Goal: Browse casually

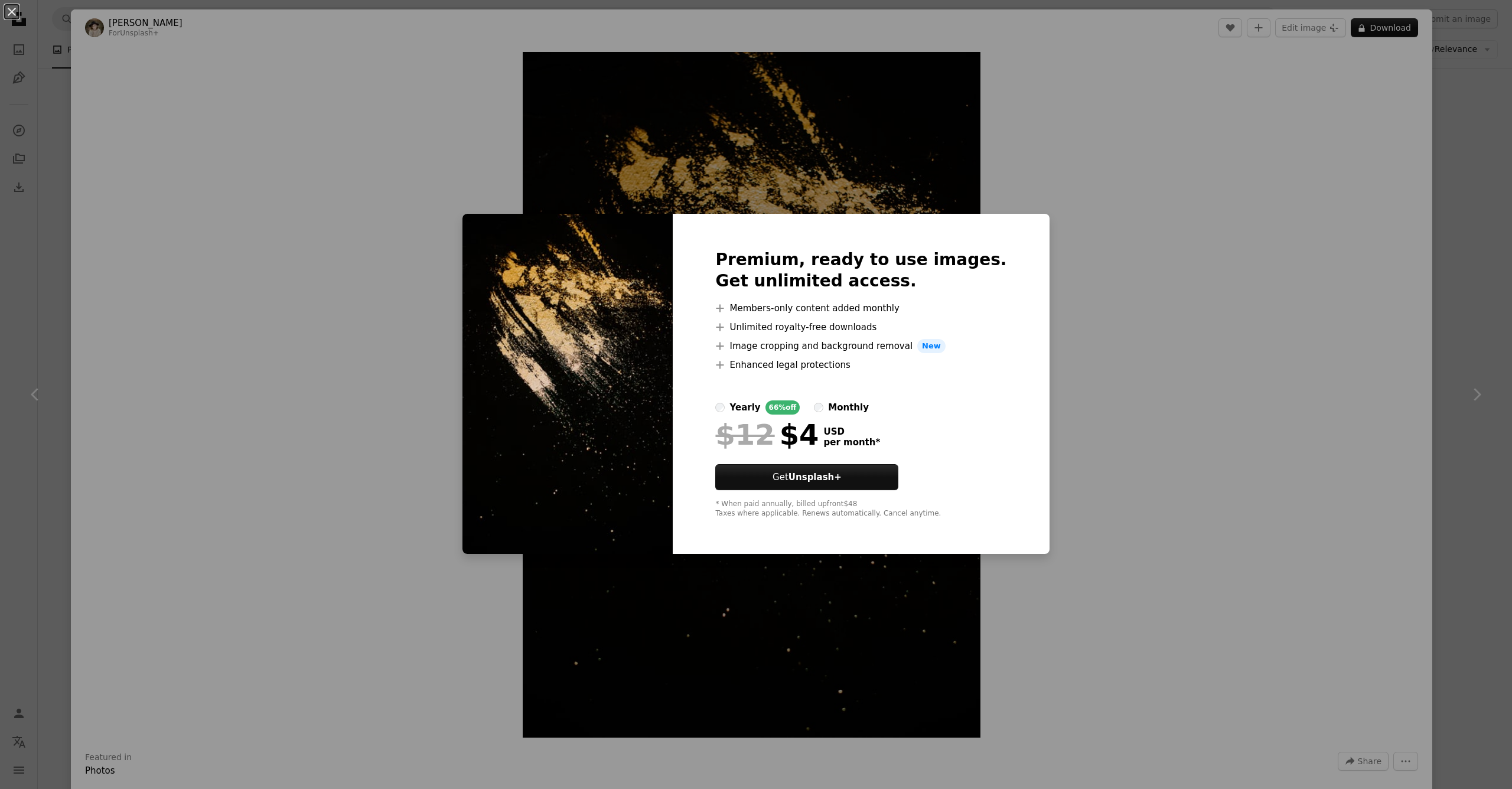
click at [994, 169] on div "An X shape Premium, ready to use images. Get unlimited access. A plus sign Memb…" at bounding box center [756, 394] width 1512 height 789
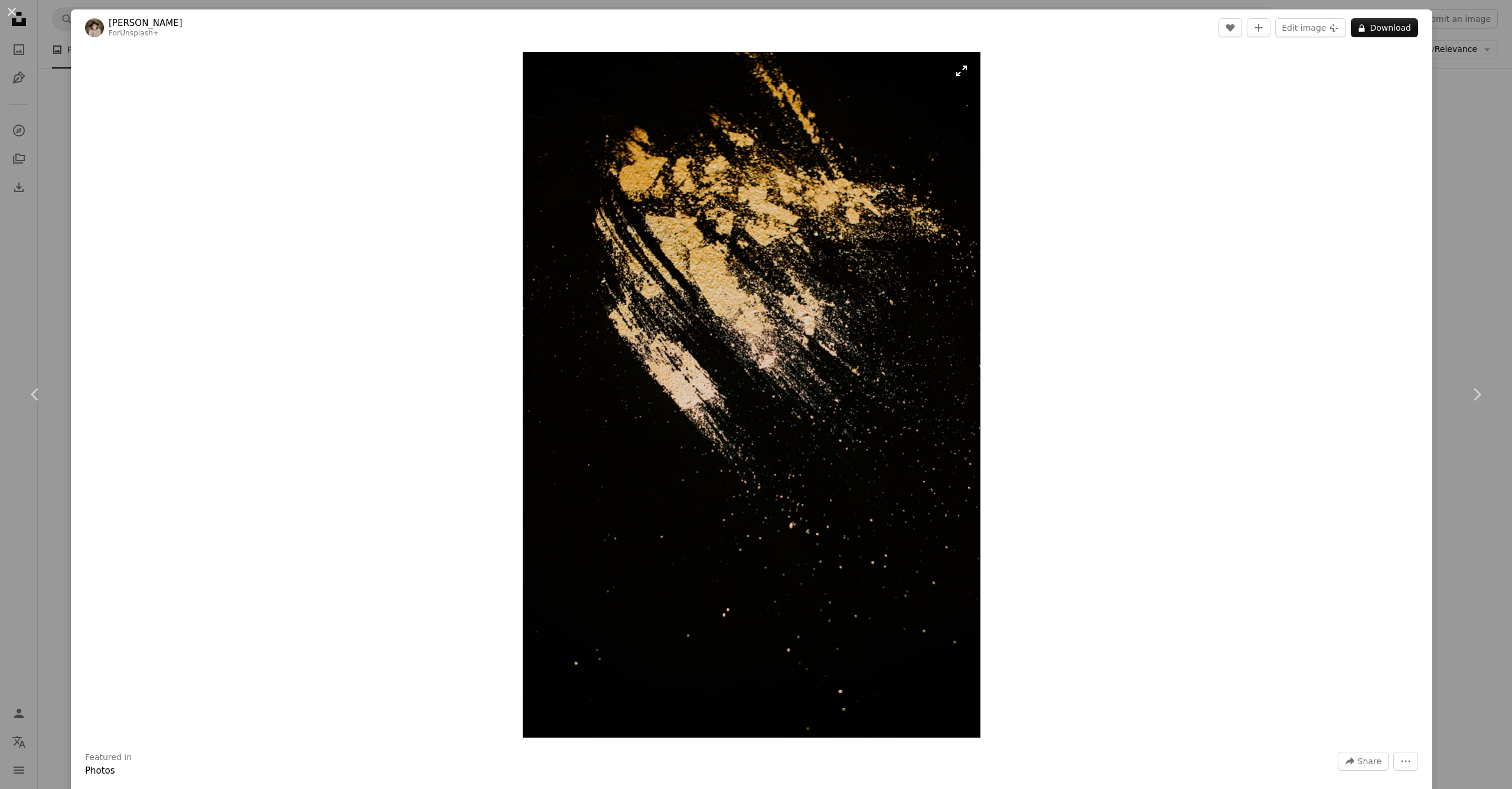
click at [955, 75] on img "Zoom in on this image" at bounding box center [752, 394] width 458 height 685
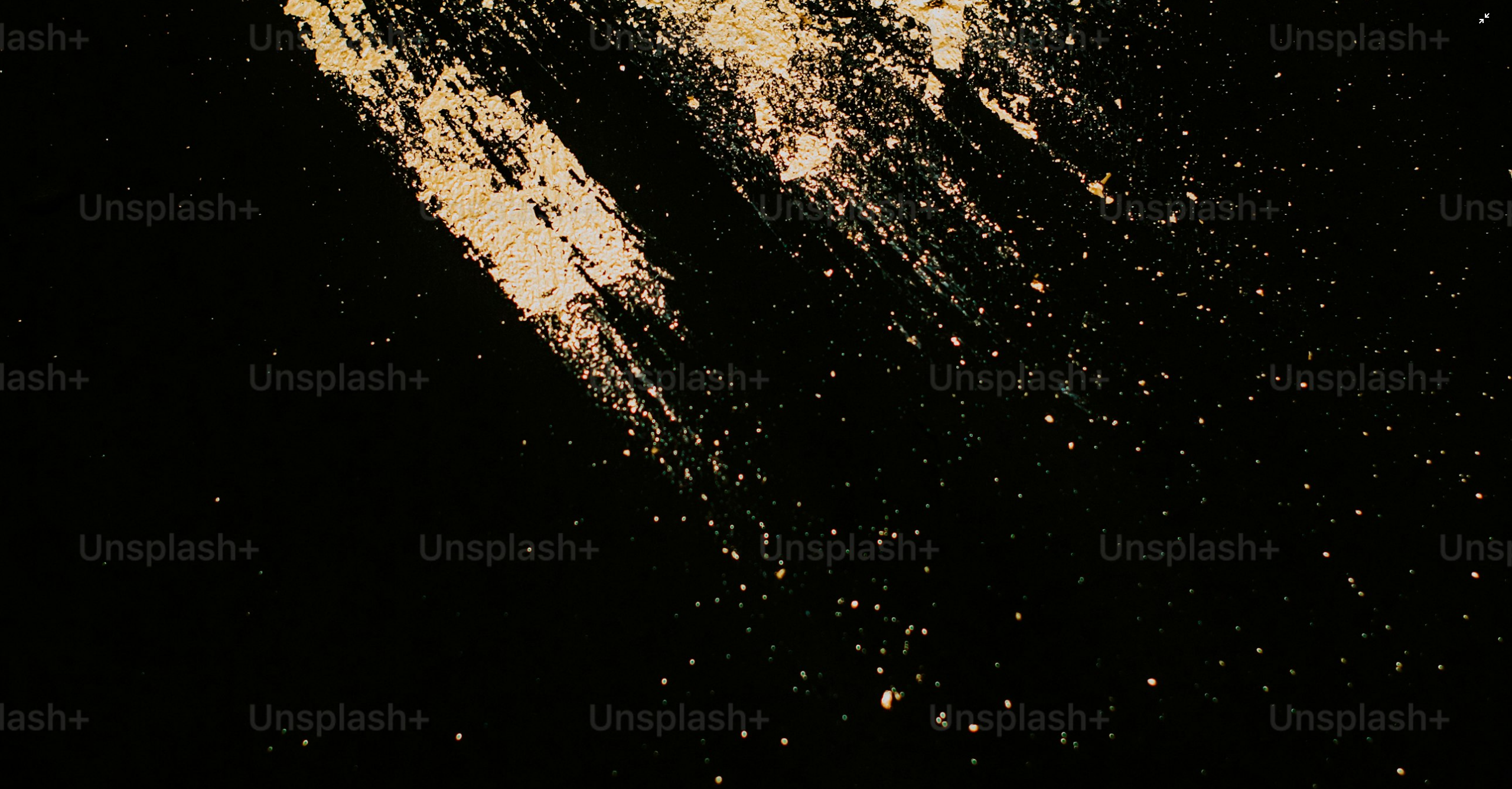
scroll to position [961, 0]
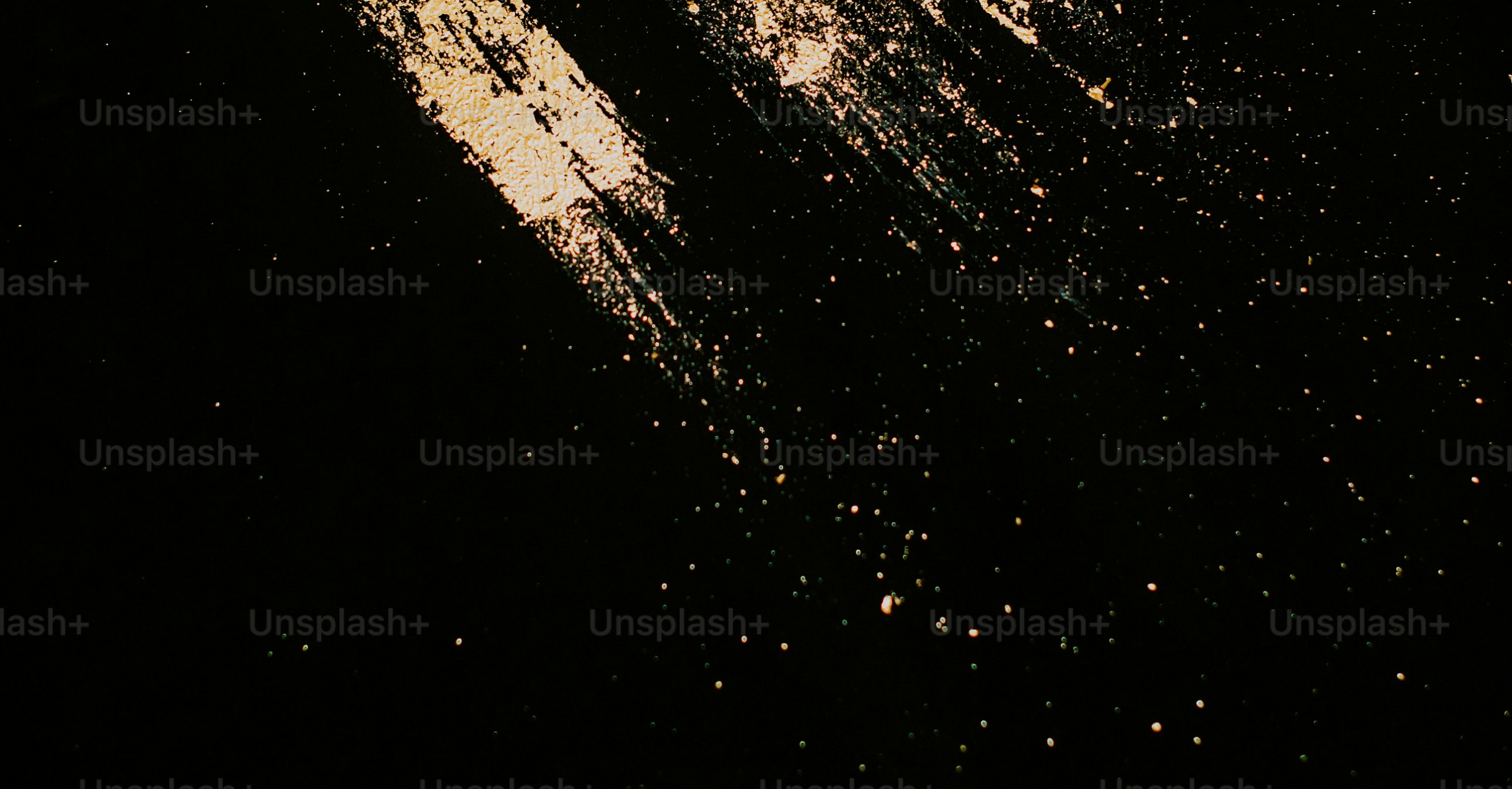
drag, startPoint x: 967, startPoint y: 385, endPoint x: 962, endPoint y: 374, distance: 12.1
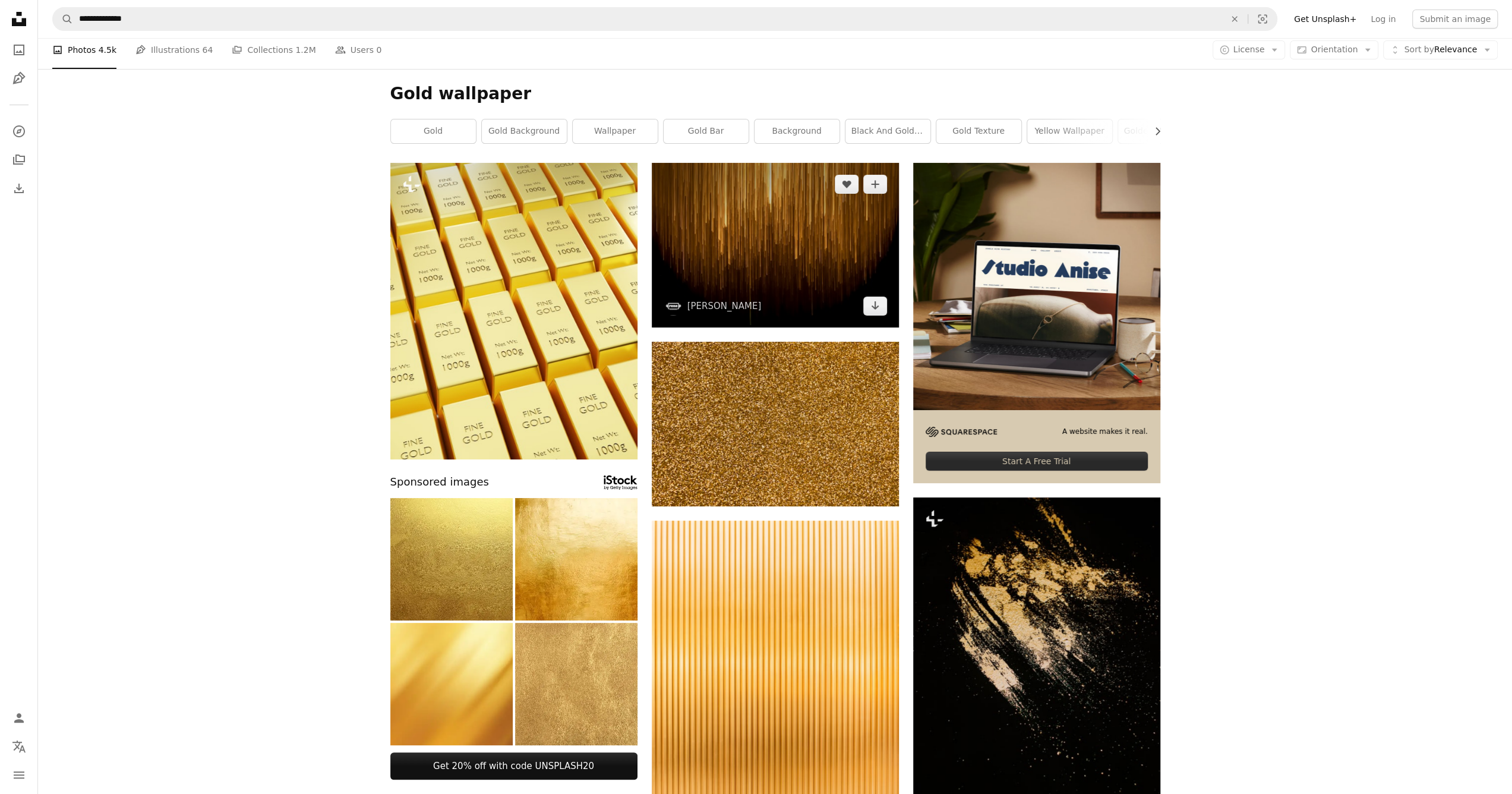
click at [825, 288] on img at bounding box center [775, 245] width 247 height 164
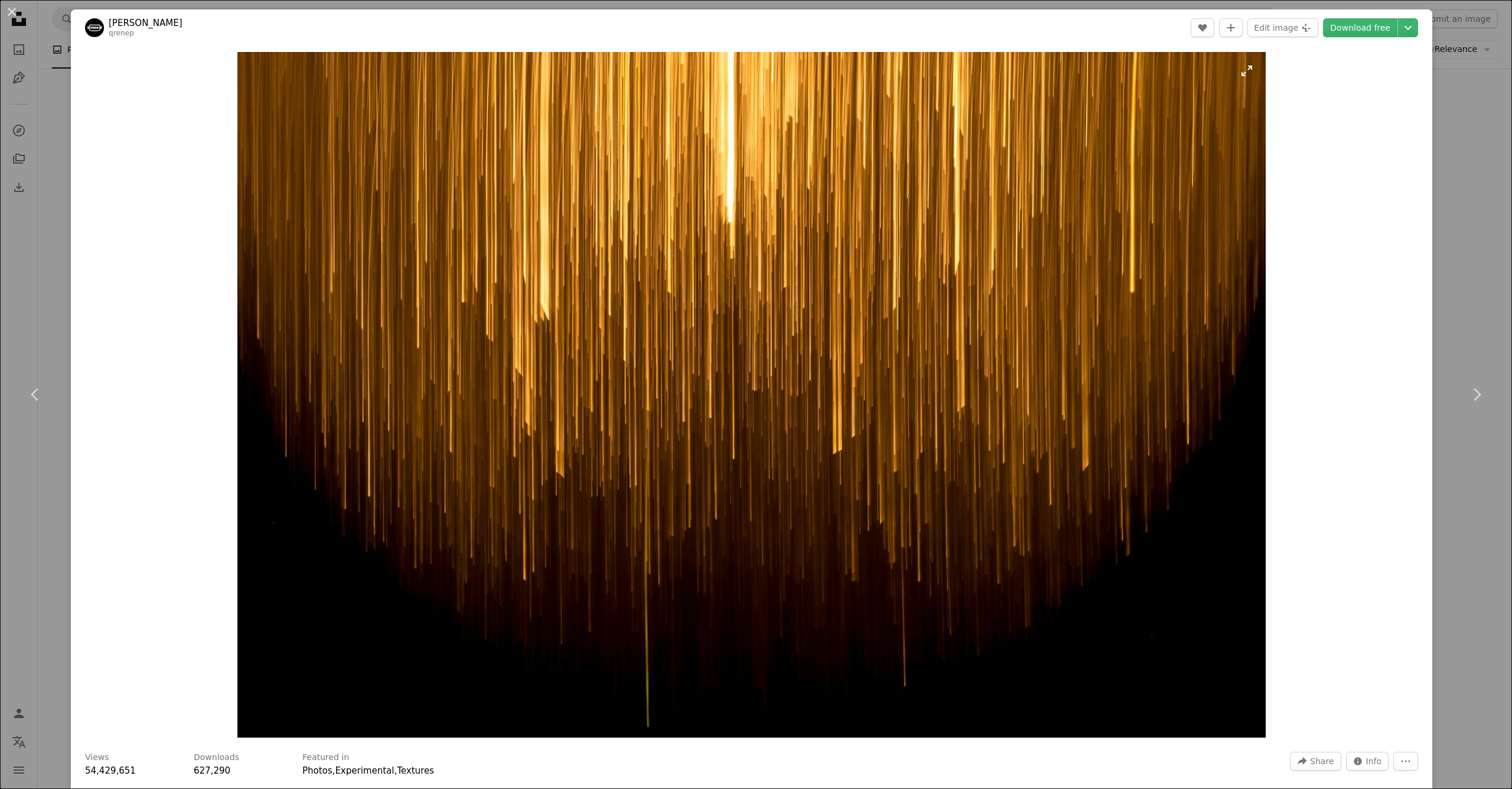
click at [821, 287] on img "Zoom in on this image" at bounding box center [752, 394] width 1029 height 685
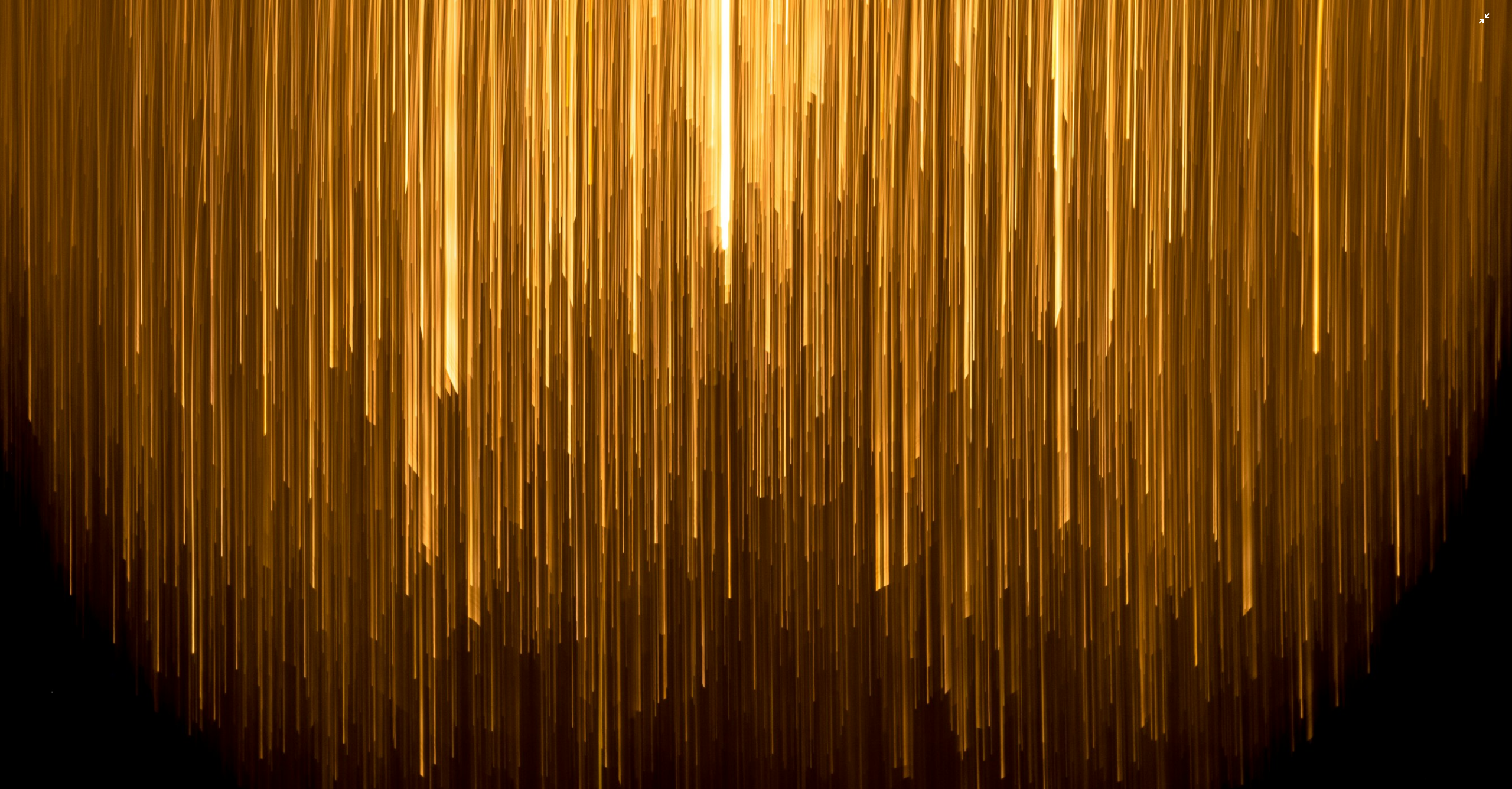
click at [698, 162] on img "Zoom out on this image" at bounding box center [756, 503] width 1513 height 1009
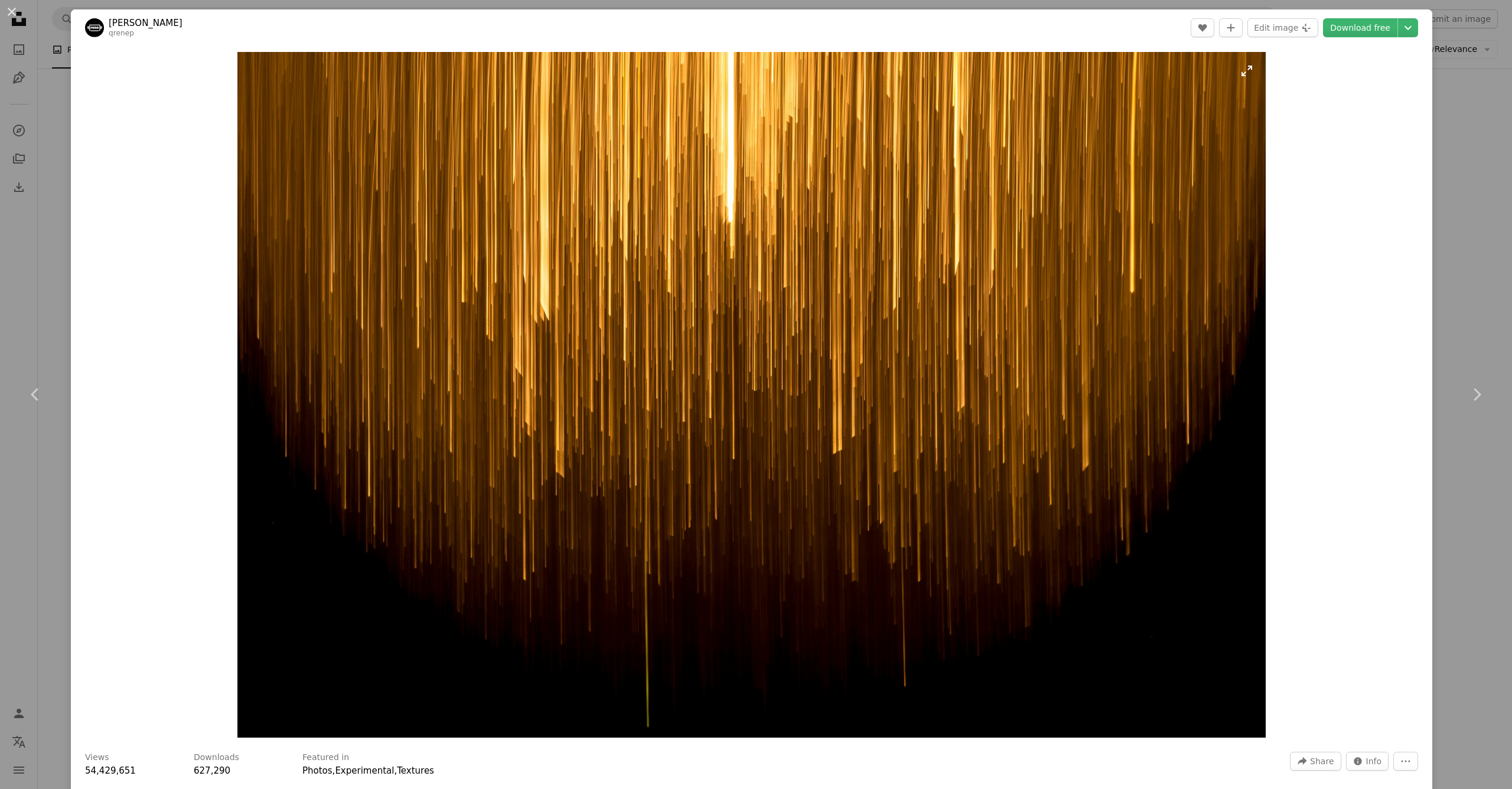
click at [698, 162] on img "Zoom in on this image" at bounding box center [752, 394] width 1029 height 685
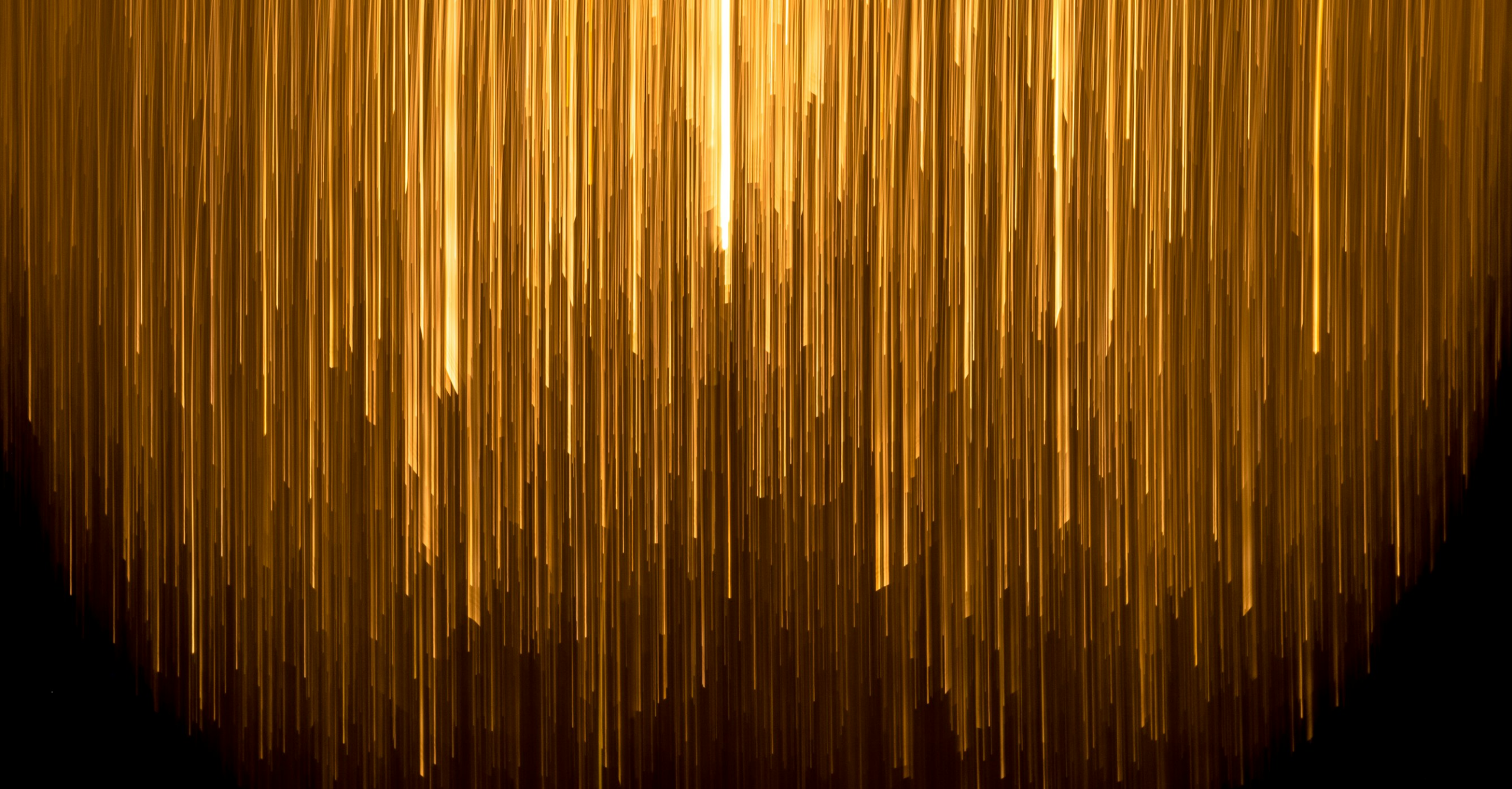
scroll to position [104, 0]
